Goal: Task Accomplishment & Management: Manage account settings

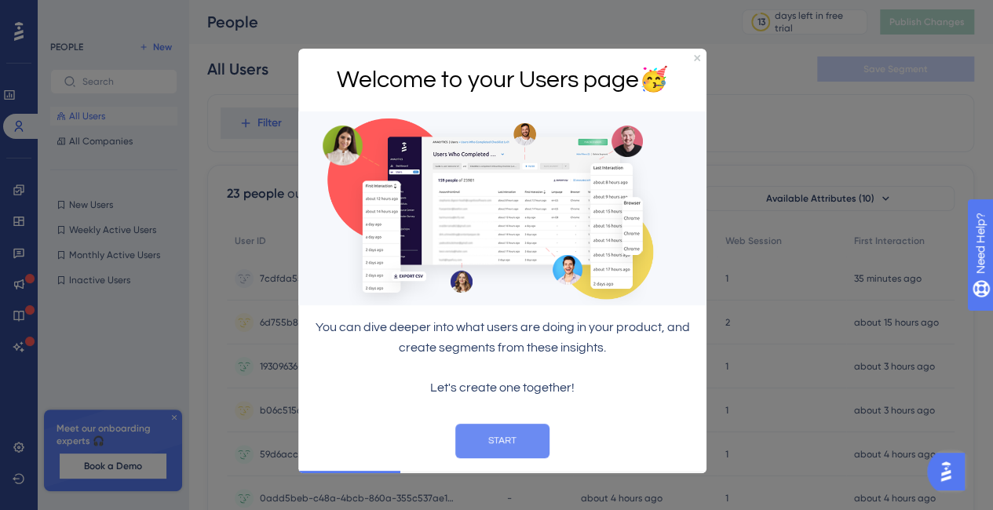
click at [509, 452] on button "START" at bounding box center [502, 440] width 94 height 35
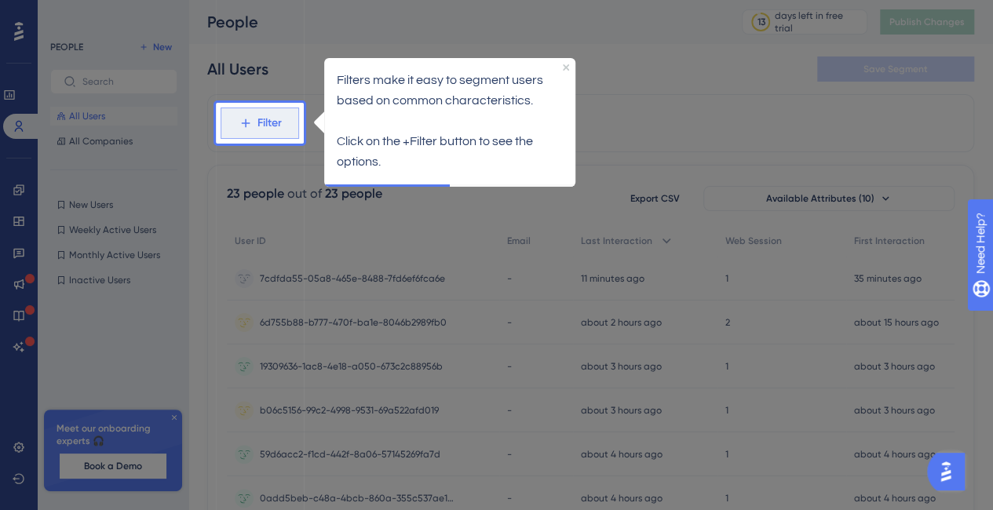
click at [265, 117] on span "Filter" at bounding box center [270, 123] width 24 height 19
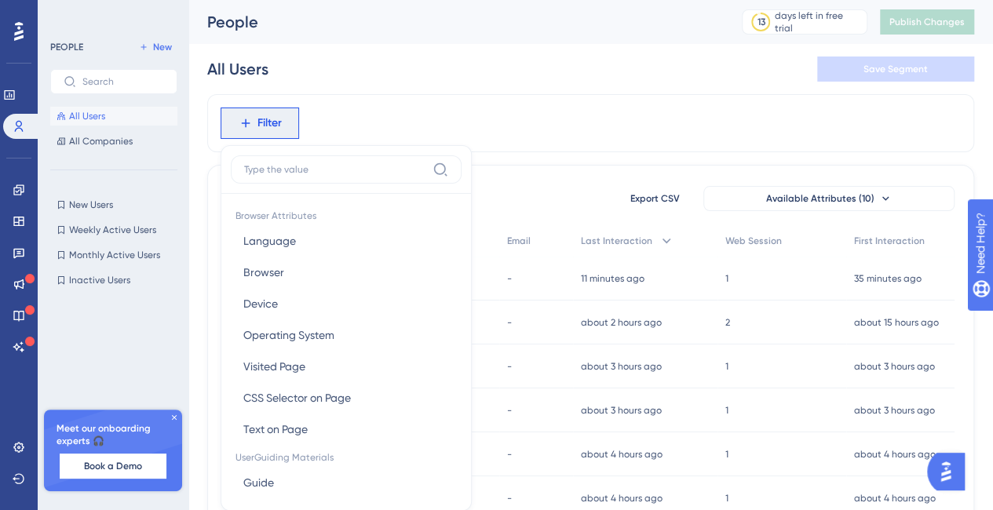
scroll to position [72, 0]
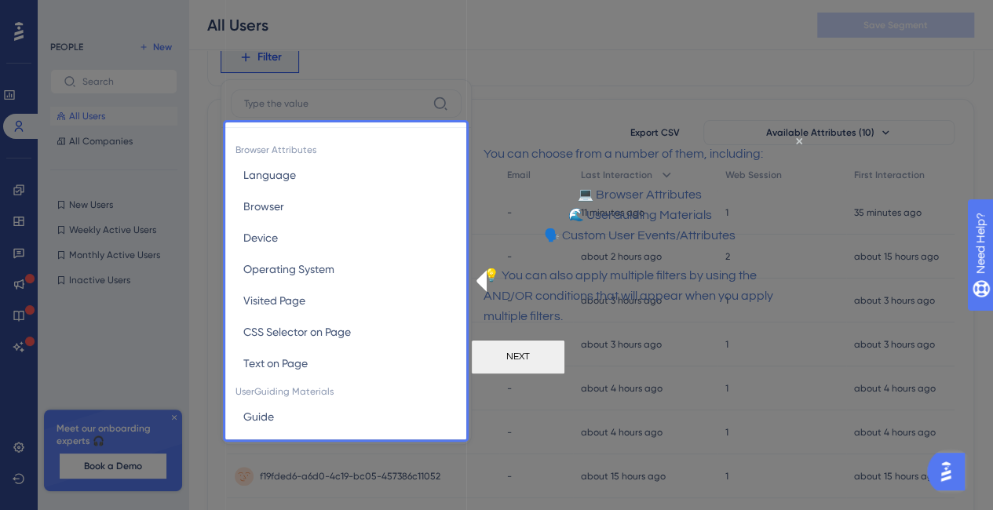
click at [565, 374] on button "NEXT" at bounding box center [518, 356] width 94 height 35
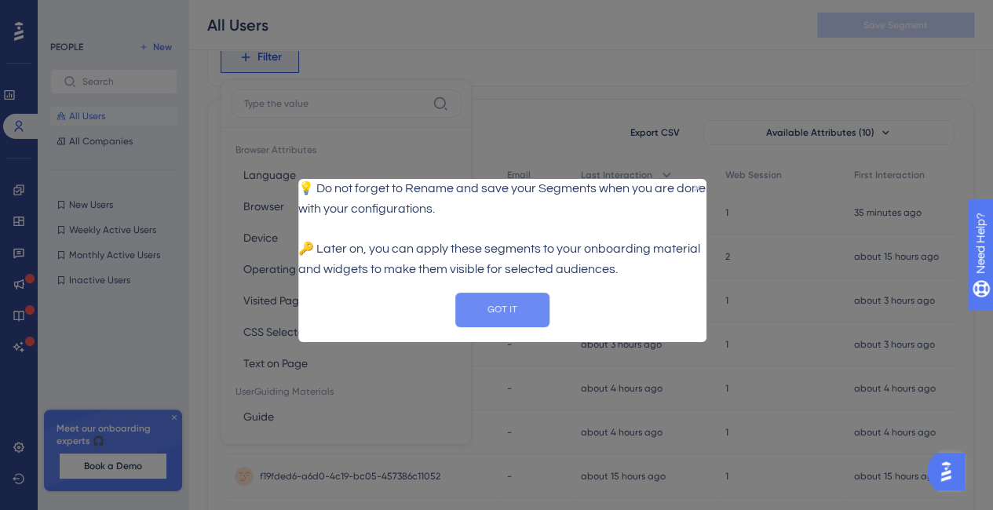
click at [505, 327] on button "GOT IT" at bounding box center [502, 310] width 94 height 35
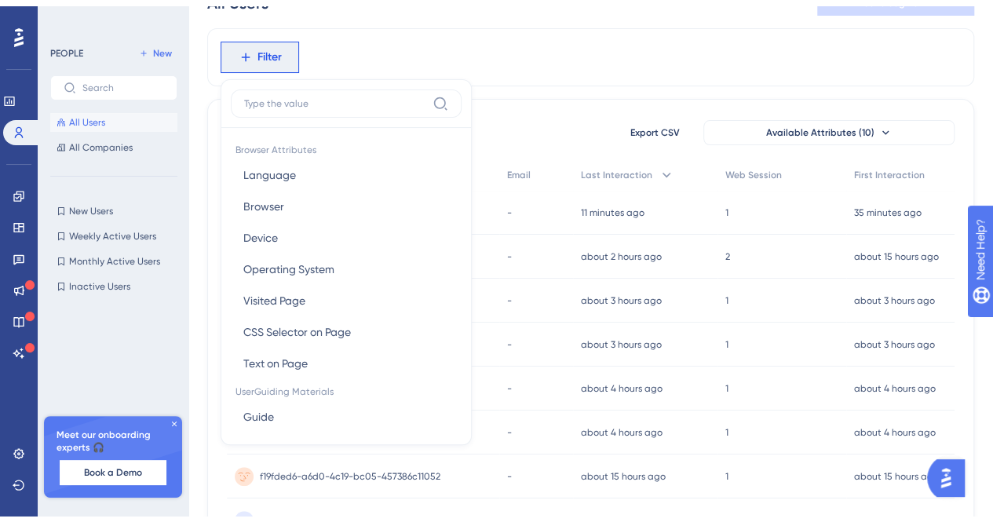
scroll to position [0, 0]
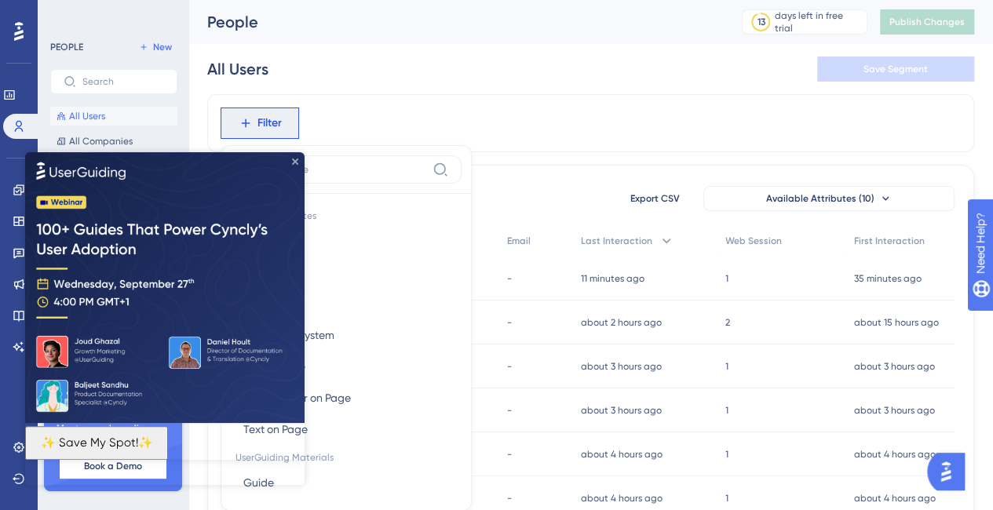
click at [296, 159] on icon "Close Preview" at bounding box center [295, 162] width 6 height 6
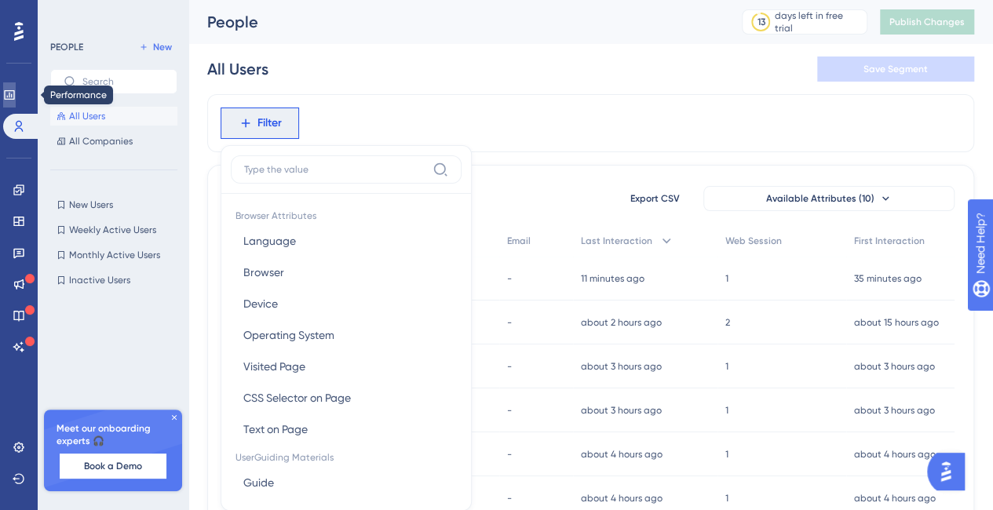
click at [16, 89] on icon at bounding box center [9, 95] width 13 height 13
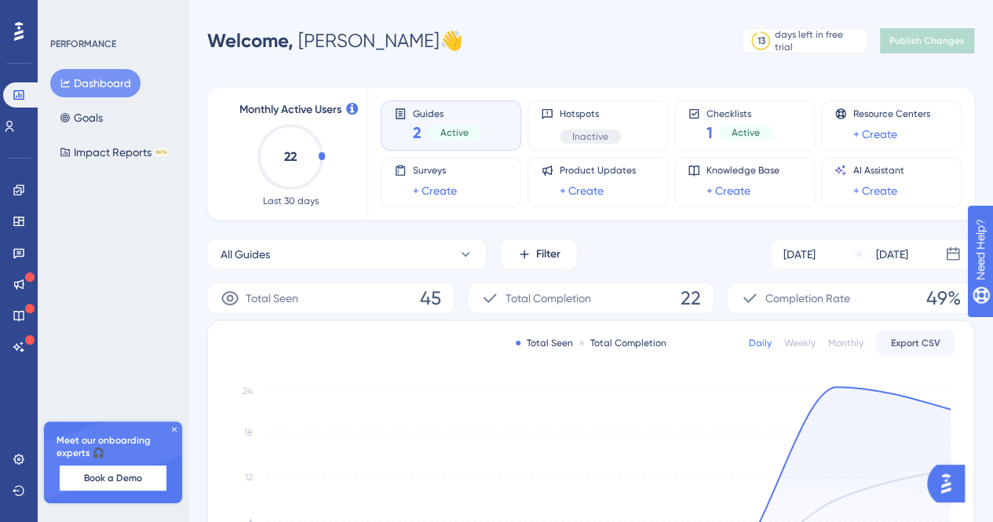
scroll to position [79, 0]
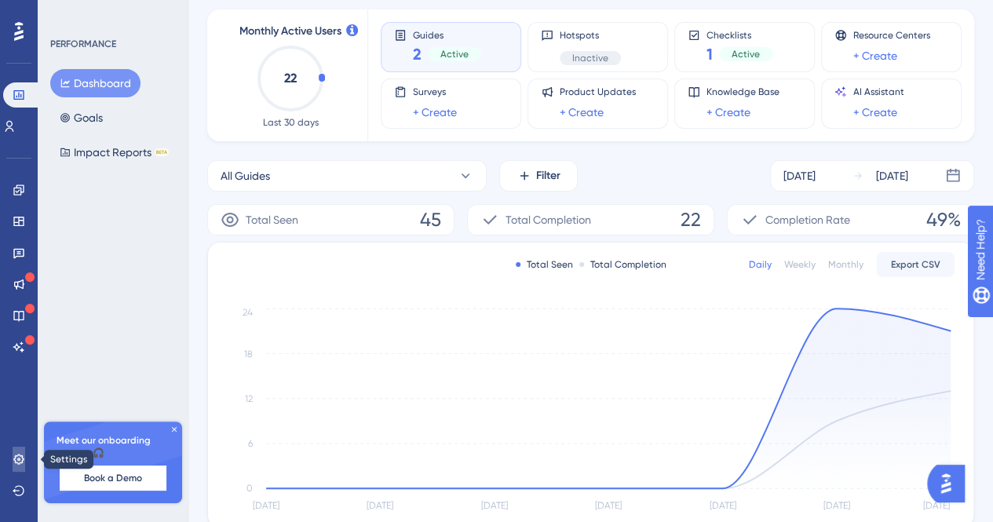
click at [22, 452] on link at bounding box center [19, 459] width 13 height 25
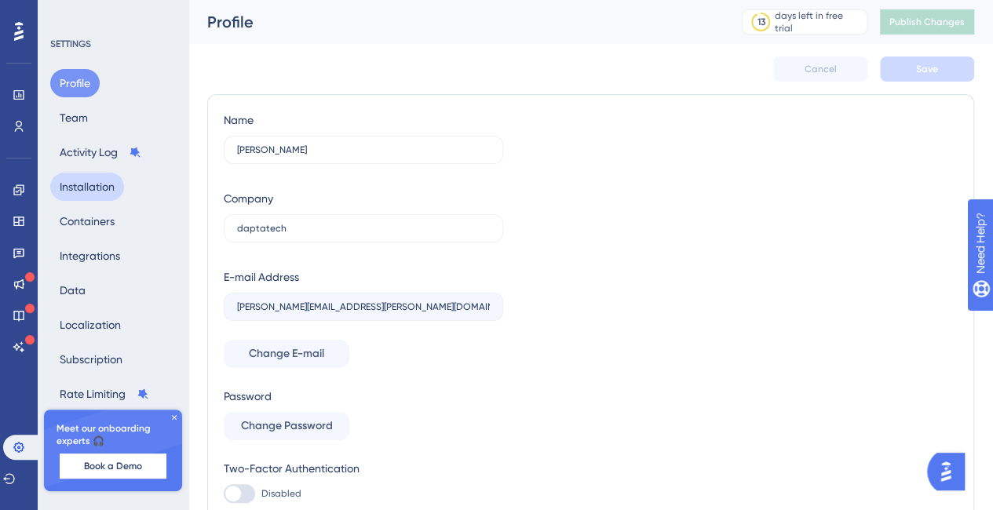
click at [94, 181] on button "Installation" at bounding box center [87, 187] width 74 height 28
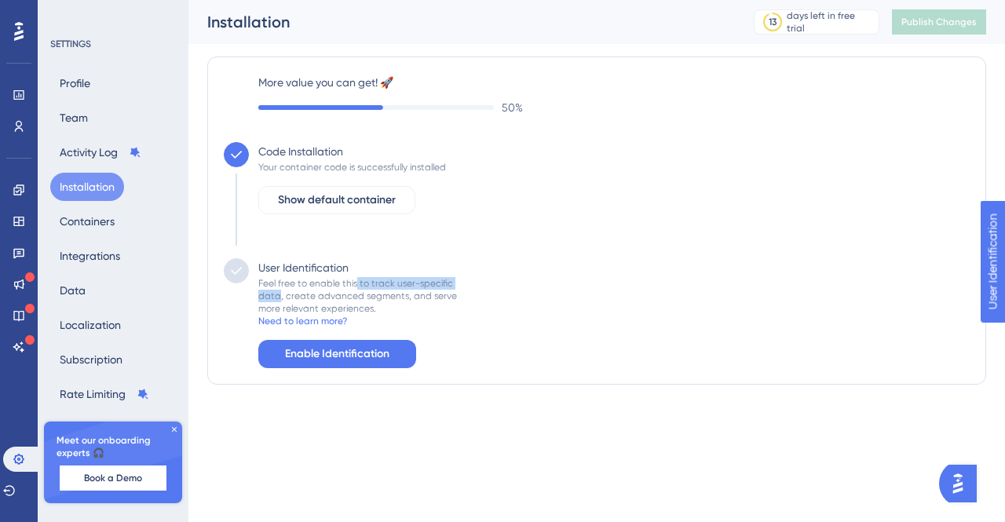
drag, startPoint x: 357, startPoint y: 284, endPoint x: 278, endPoint y: 298, distance: 79.7
click at [278, 298] on div "Feel free to enable this to track user-specific data, create advanced segments,…" at bounding box center [357, 296] width 199 height 38
copy div "to track user-specific data"
